Goal: Use online tool/utility: Utilize a website feature to perform a specific function

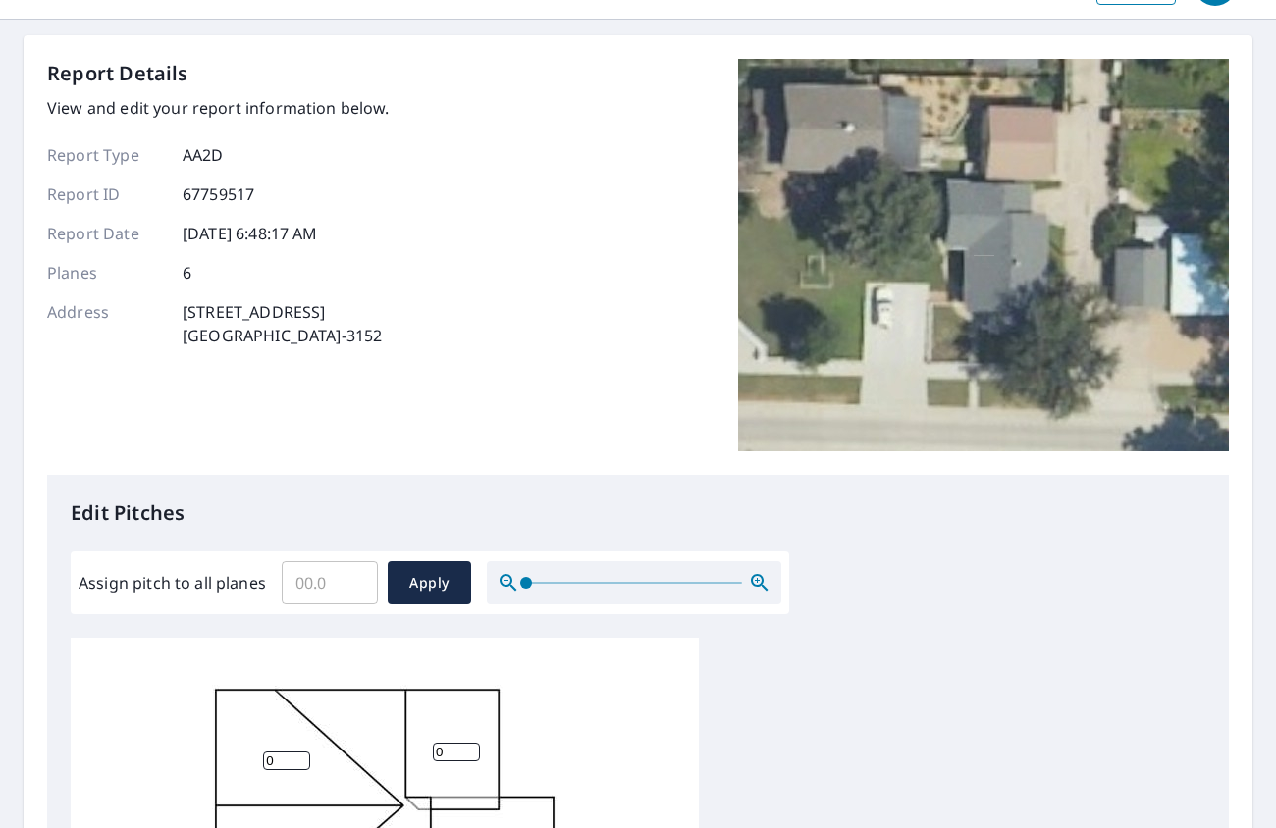
scroll to position [98, 0]
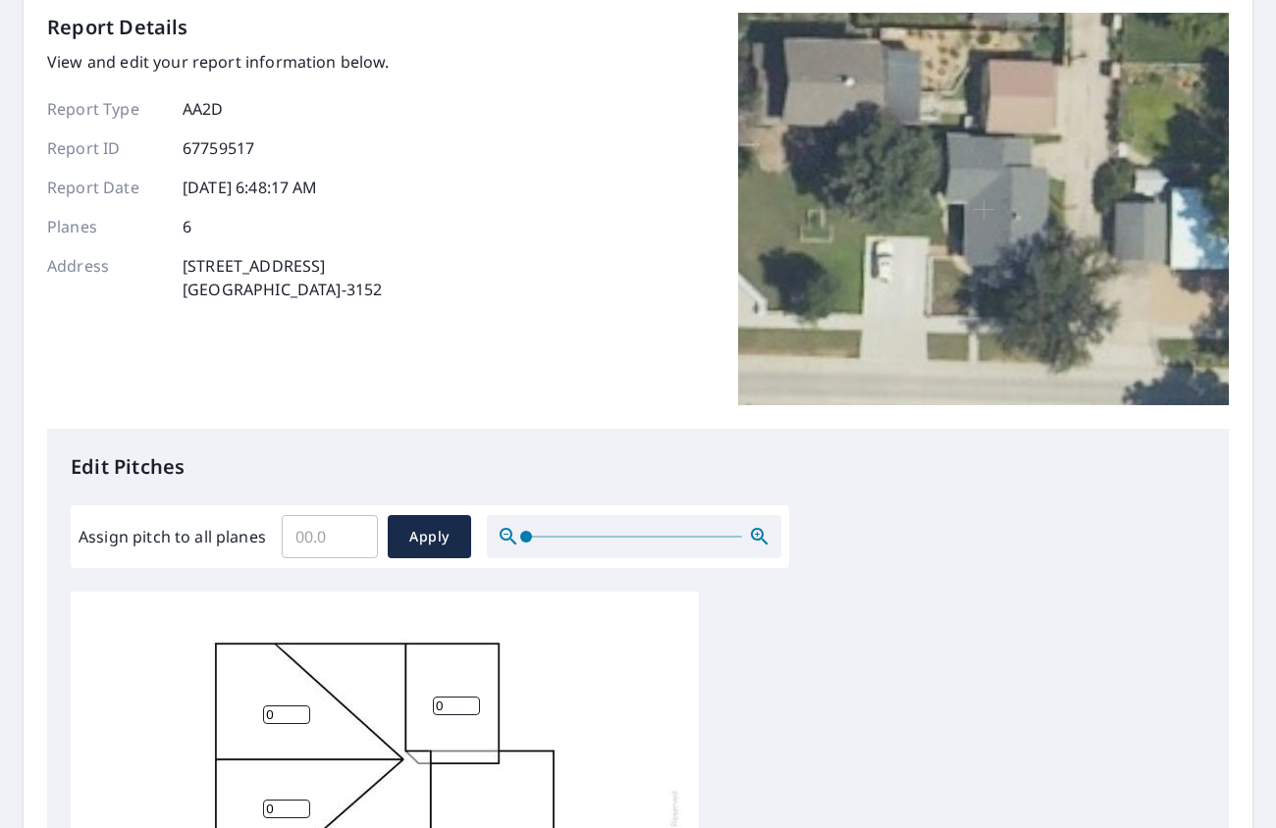
click at [341, 555] on input "Assign pitch to all planes" at bounding box center [330, 536] width 96 height 55
type input "7"
click at [412, 542] on span "Apply" at bounding box center [429, 537] width 52 height 25
type input "7"
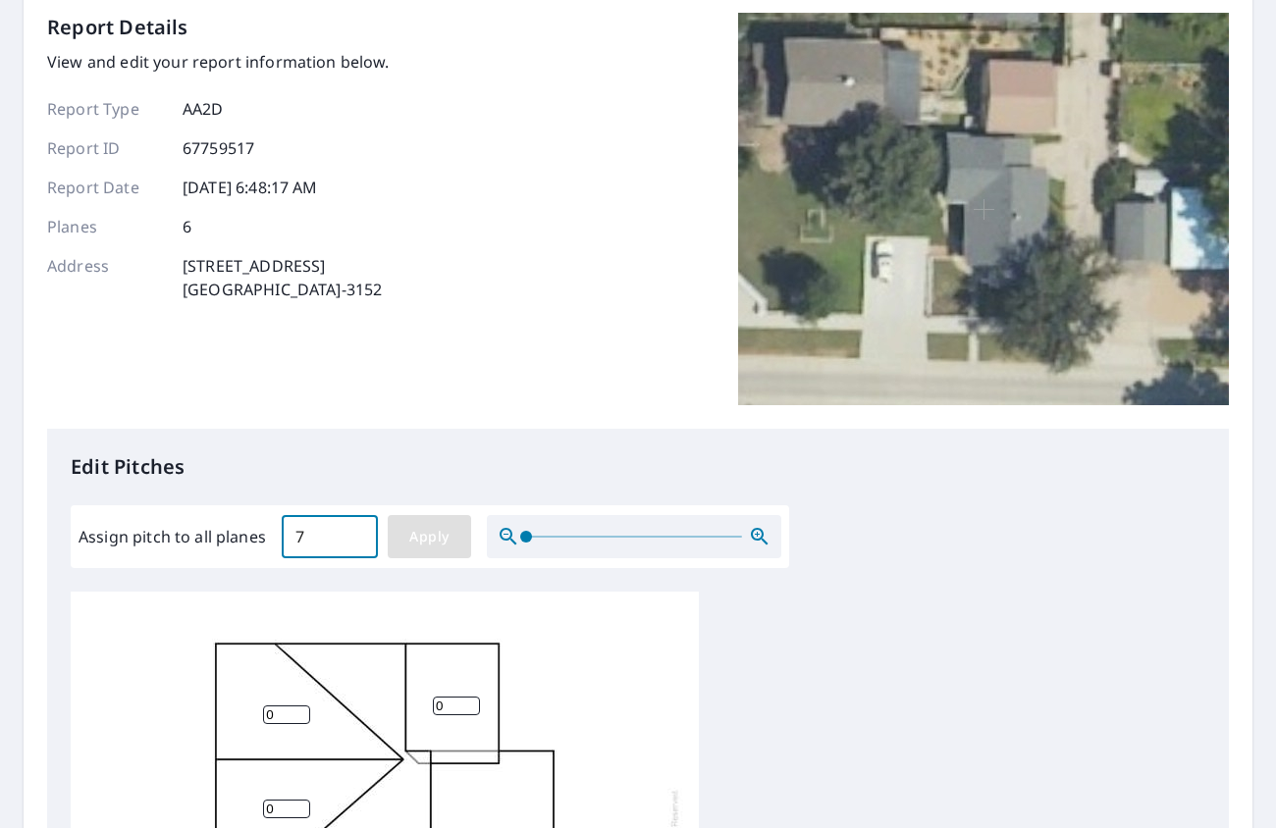
type input "7"
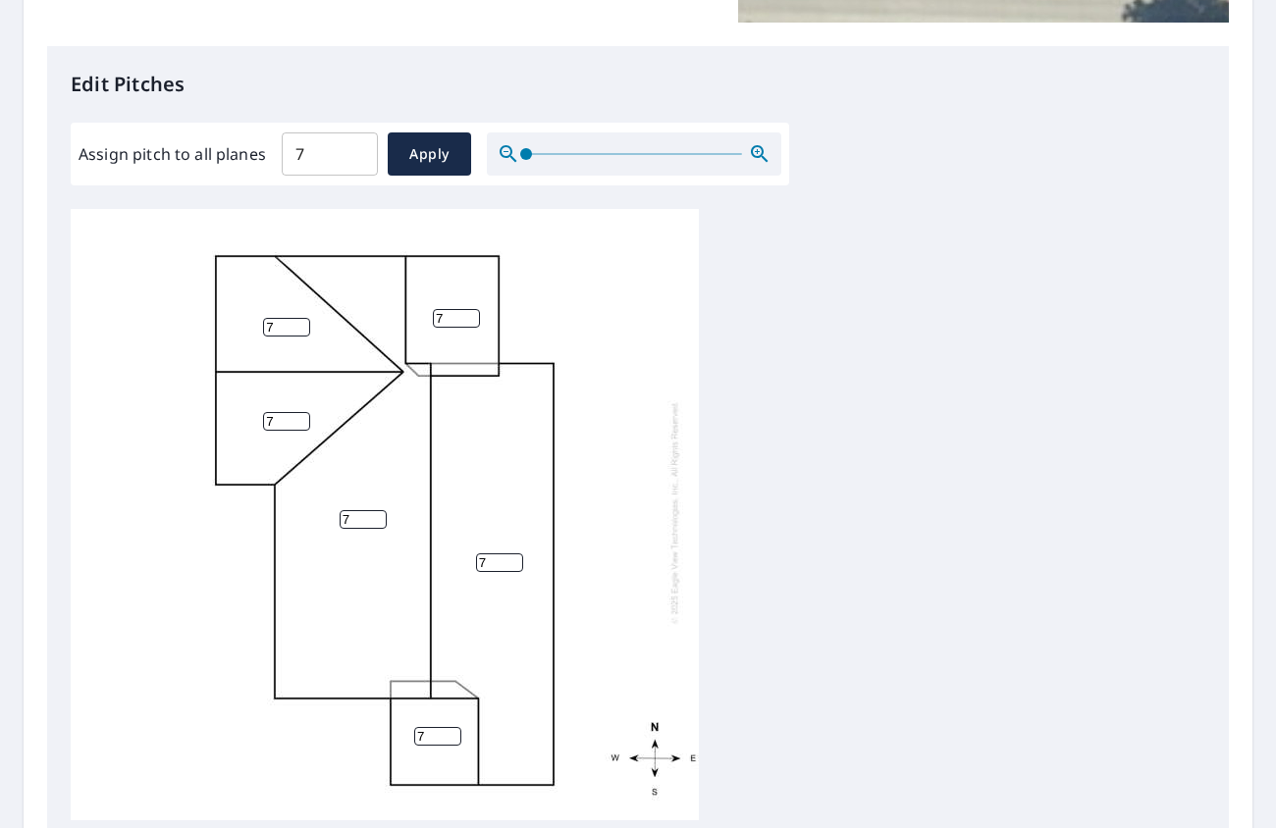
scroll to position [725, 0]
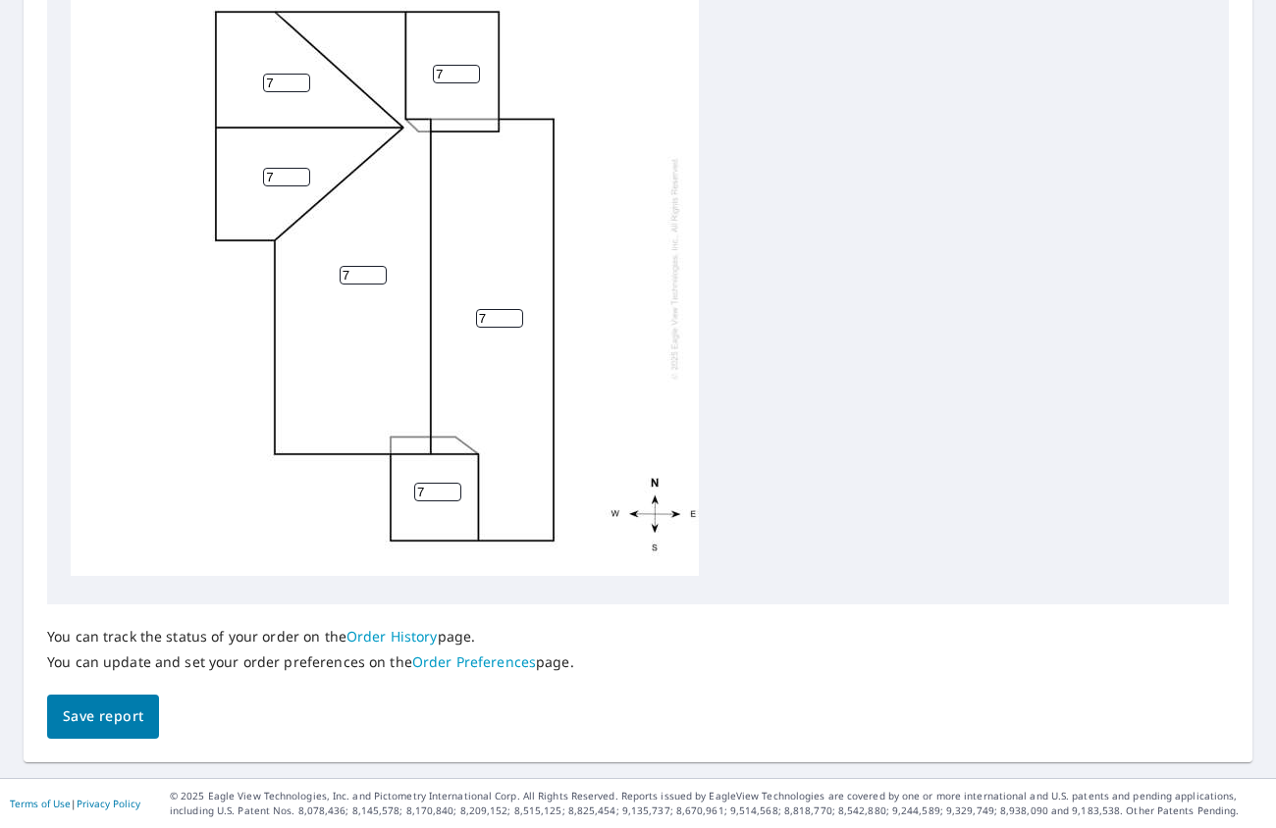
click at [98, 733] on button "Save report" at bounding box center [103, 717] width 112 height 44
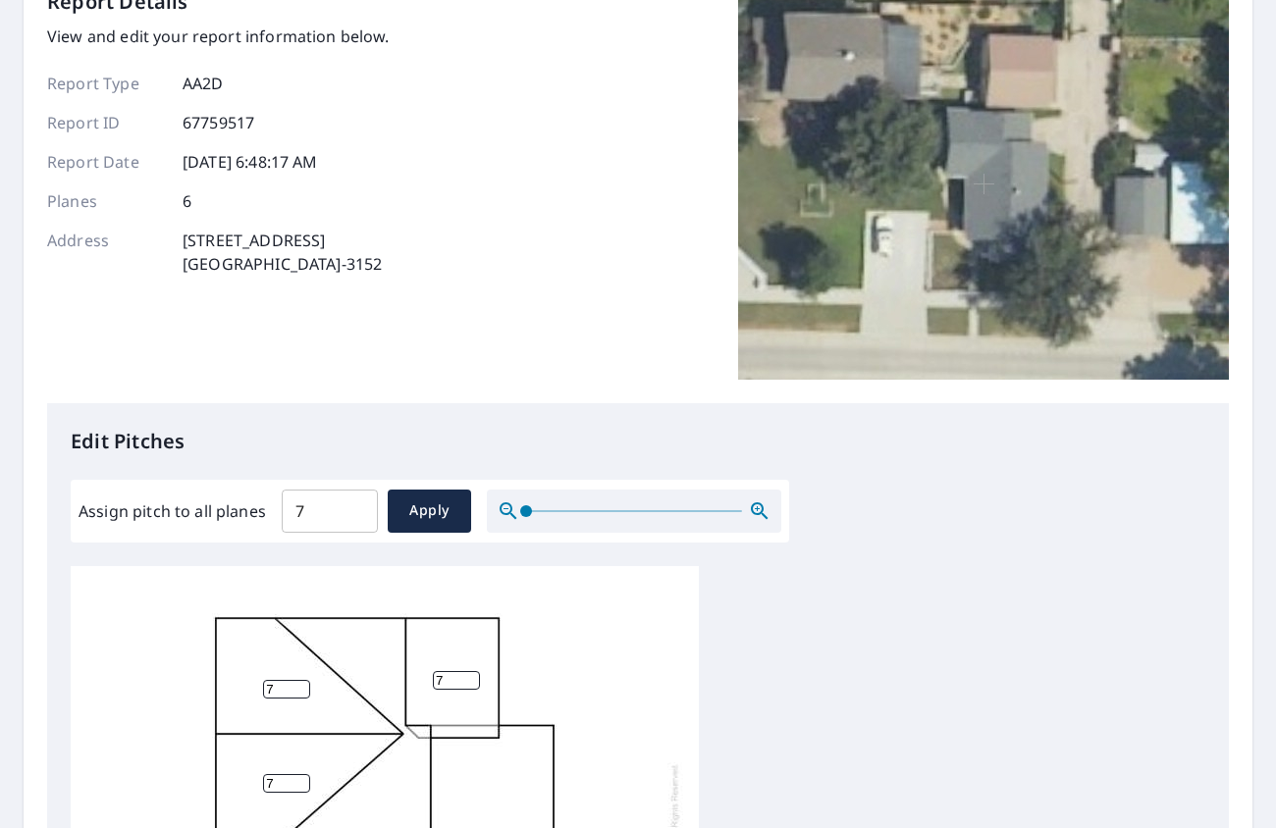
scroll to position [0, 0]
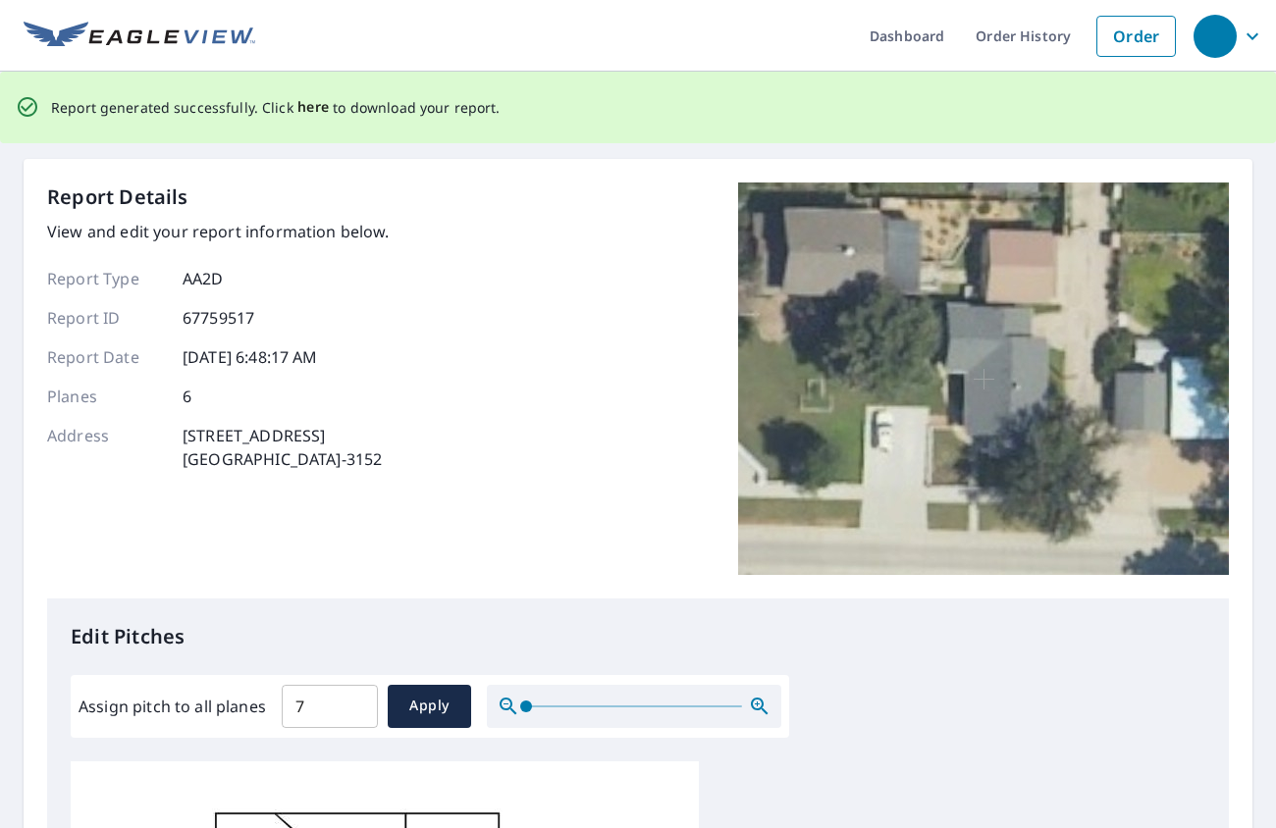
click at [297, 100] on span "here" at bounding box center [313, 107] width 32 height 25
